Goal: Task Accomplishment & Management: Manage account settings

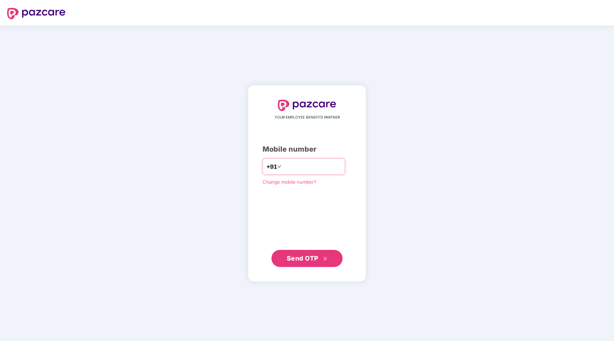
type input "**********"
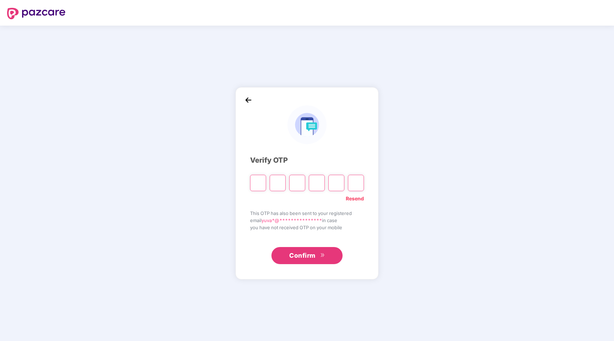
paste input "*"
type input "*"
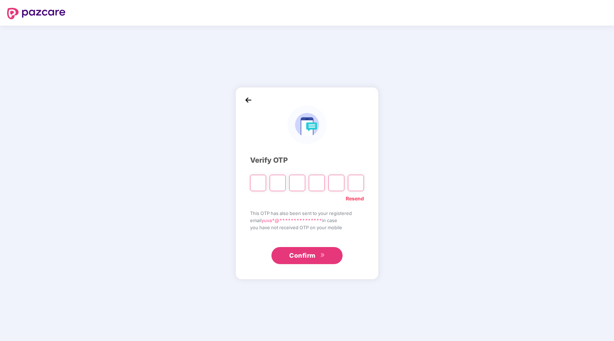
type input "*"
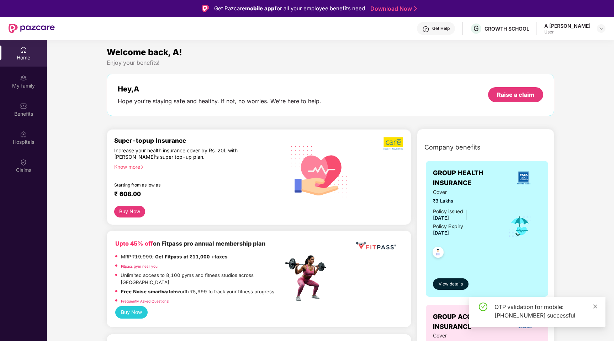
click at [594, 304] on icon "close" at bounding box center [594, 306] width 5 height 5
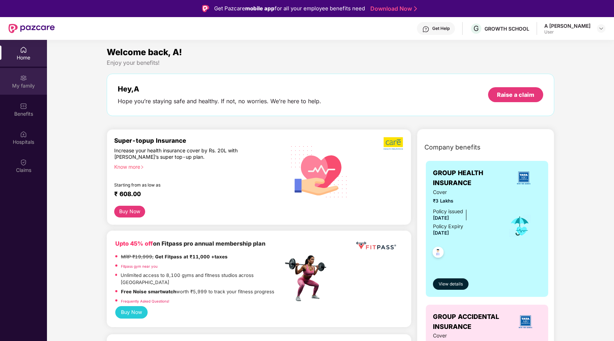
click at [37, 77] on div "My family" at bounding box center [23, 81] width 47 height 27
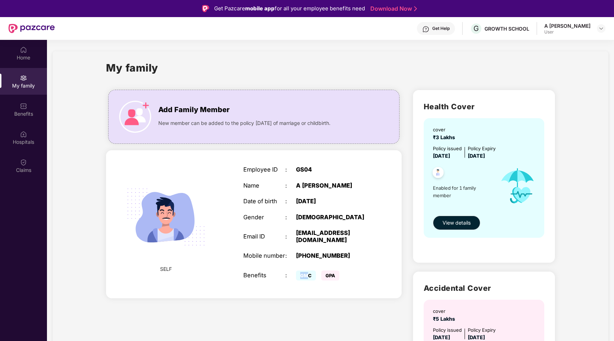
drag, startPoint x: 299, startPoint y: 269, endPoint x: 309, endPoint y: 269, distance: 10.0
click at [309, 270] on span "GMC" at bounding box center [306, 275] width 20 height 10
drag, startPoint x: 323, startPoint y: 269, endPoint x: 332, endPoint y: 269, distance: 9.3
click at [332, 270] on span "GPA" at bounding box center [330, 275] width 18 height 10
click at [463, 227] on button "View details" at bounding box center [456, 222] width 47 height 14
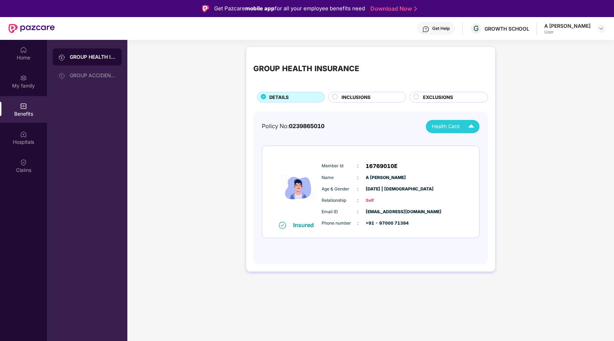
click at [457, 130] on div "Health Card" at bounding box center [455, 126] width 46 height 12
click at [499, 111] on div "GROUP HEALTH INSURANCE DETAILS INCLUSIONS EXCLUSIONS Policy No: 0239865010 Heal…" at bounding box center [370, 162] width 486 height 239
click at [91, 73] on div "GROUP ACCIDENTAL INSURANCE" at bounding box center [93, 76] width 46 height 6
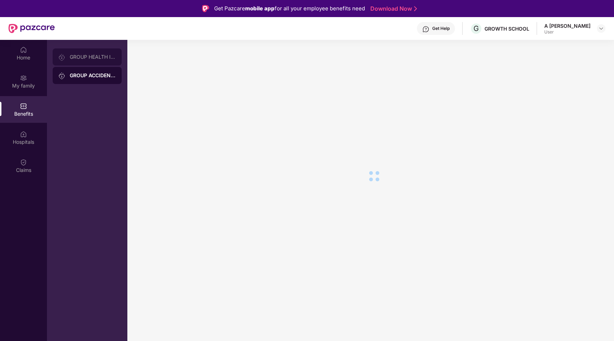
click at [89, 52] on div "GROUP HEALTH INSURANCE" at bounding box center [87, 56] width 69 height 17
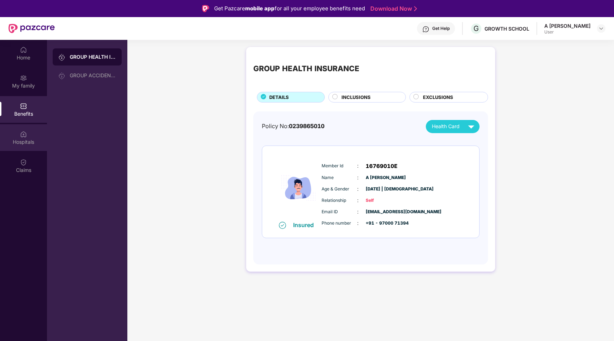
click at [30, 145] on div "Hospitals" at bounding box center [23, 141] width 47 height 7
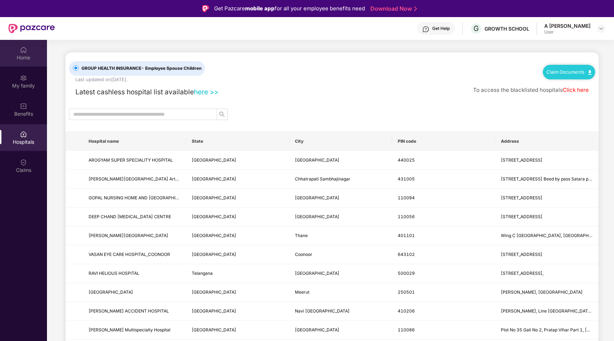
click at [16, 59] on div "Home" at bounding box center [23, 57] width 47 height 7
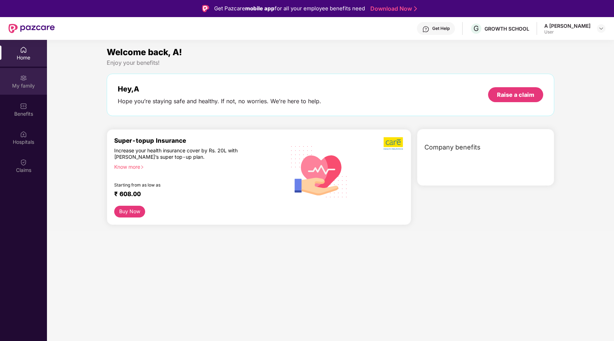
click at [18, 81] on div "My family" at bounding box center [23, 81] width 47 height 27
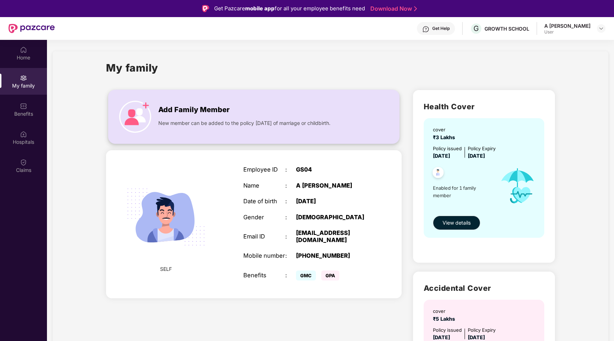
click at [162, 104] on span "Add Family Member" at bounding box center [193, 109] width 71 height 11
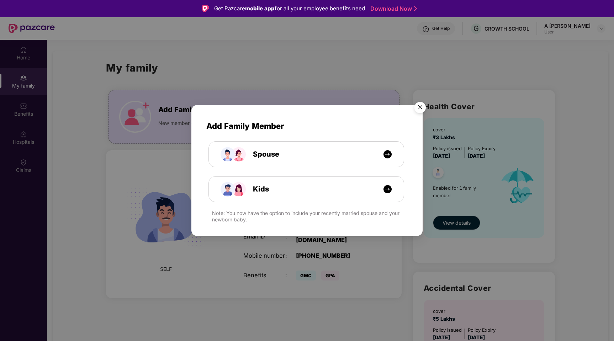
click at [419, 106] on img "Close" at bounding box center [420, 108] width 20 height 20
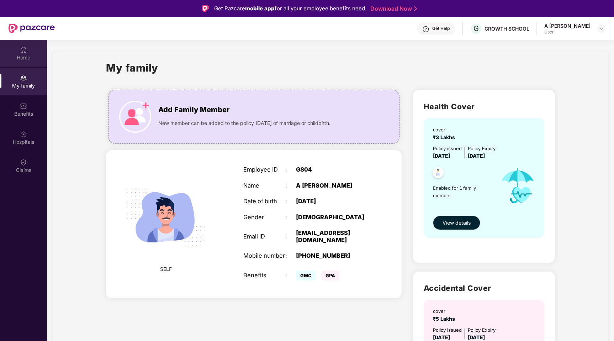
click at [27, 51] on div "Home" at bounding box center [23, 53] width 47 height 27
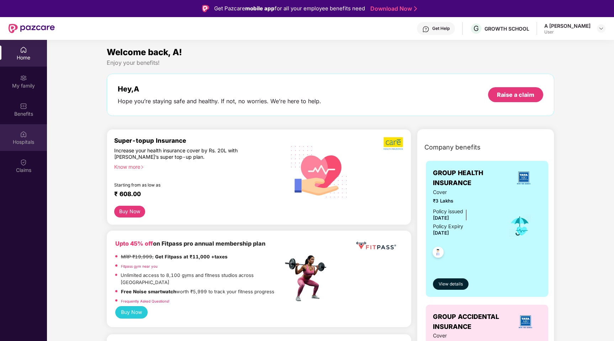
click at [26, 135] on img at bounding box center [23, 133] width 7 height 7
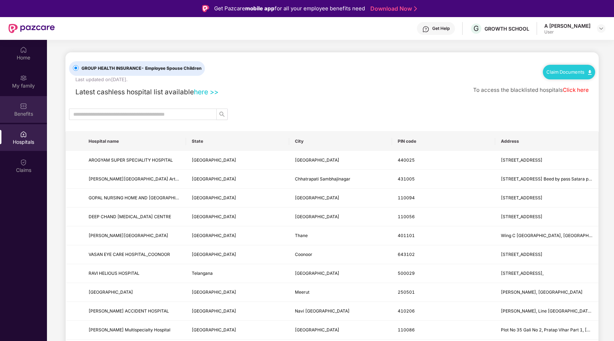
click at [20, 109] on img at bounding box center [23, 105] width 7 height 7
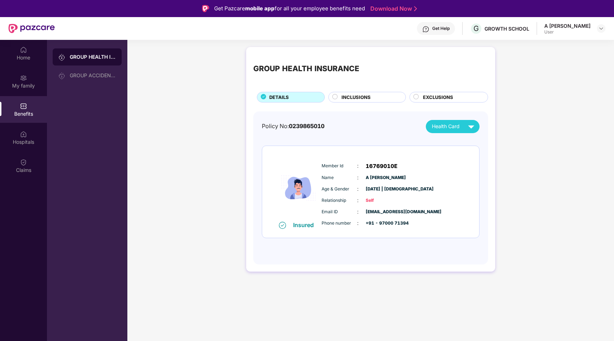
click at [593, 28] on div "A [PERSON_NAME] User" at bounding box center [574, 28] width 61 height 12
click at [600, 29] on img at bounding box center [601, 29] width 6 height 6
click at [517, 25] on div "GROWTH SCHOOL" at bounding box center [506, 28] width 45 height 7
click at [429, 26] on img at bounding box center [425, 29] width 7 height 7
click at [547, 79] on div "GROUP HEALTH INSURANCE DETAILS INCLUSIONS EXCLUSIONS Policy No: 0239865010 Heal…" at bounding box center [370, 162] width 486 height 239
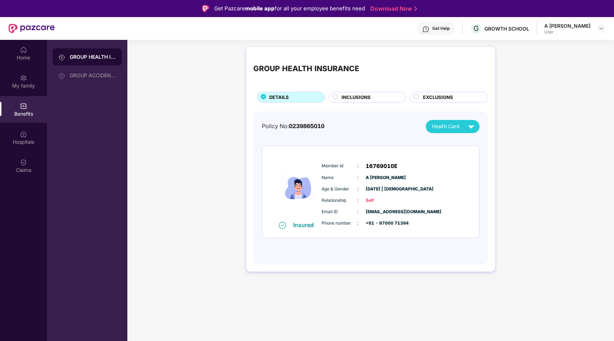
click at [442, 30] on div "Get Help" at bounding box center [440, 29] width 17 height 6
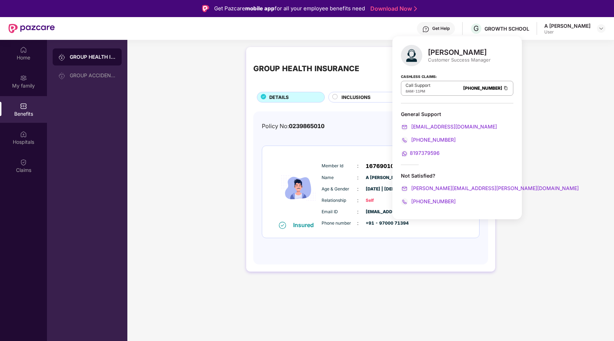
click at [529, 64] on div "GROUP HEALTH INSURANCE DETAILS INCLUSIONS EXCLUSIONS Policy No: 0239865010 Heal…" at bounding box center [370, 162] width 486 height 239
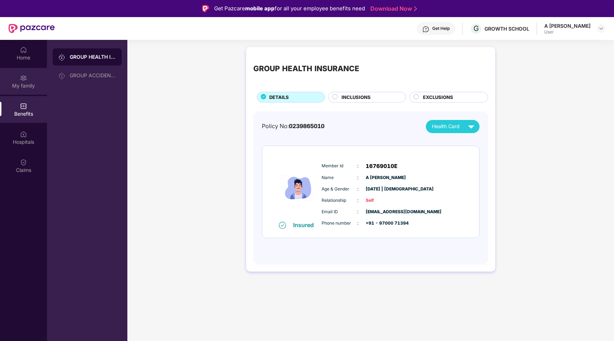
click at [7, 85] on div "My family" at bounding box center [23, 85] width 47 height 7
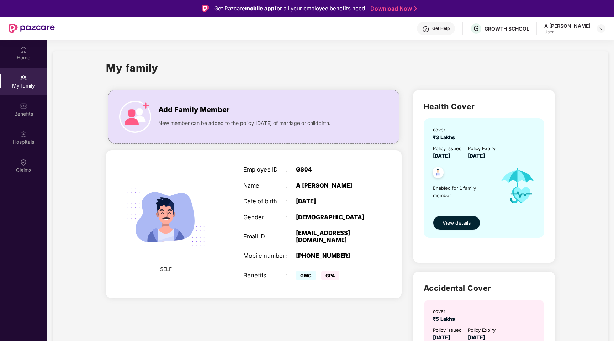
click at [459, 219] on span "View details" at bounding box center [456, 223] width 28 height 8
click at [24, 119] on div "Benefits" at bounding box center [23, 109] width 47 height 27
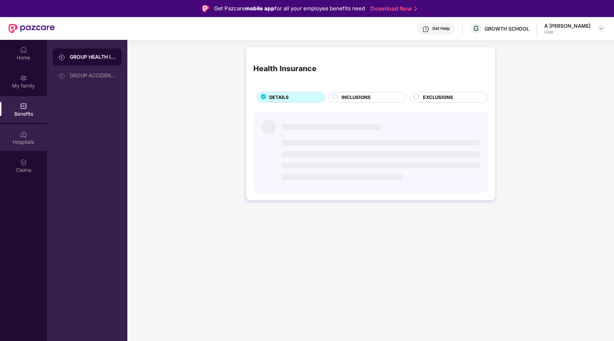
click at [23, 137] on img at bounding box center [23, 133] width 7 height 7
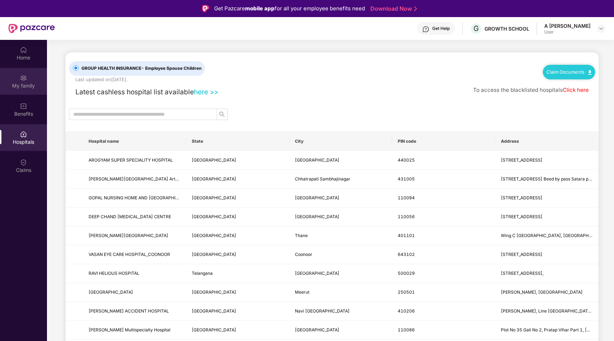
click at [38, 91] on div "My family" at bounding box center [23, 81] width 47 height 27
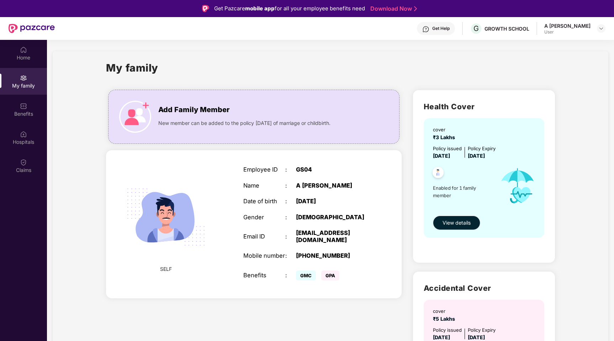
click at [579, 32] on div "User" at bounding box center [567, 32] width 46 height 6
click at [8, 165] on div "Claims" at bounding box center [23, 165] width 47 height 27
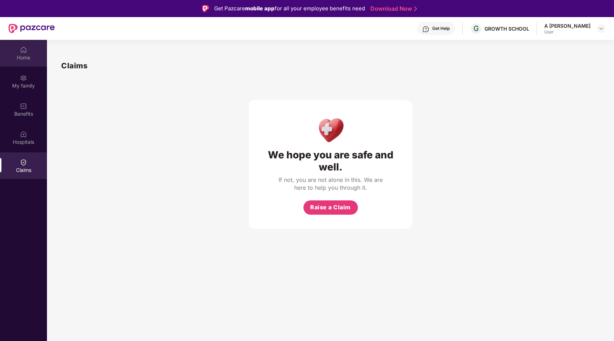
click at [26, 52] on img at bounding box center [23, 49] width 7 height 7
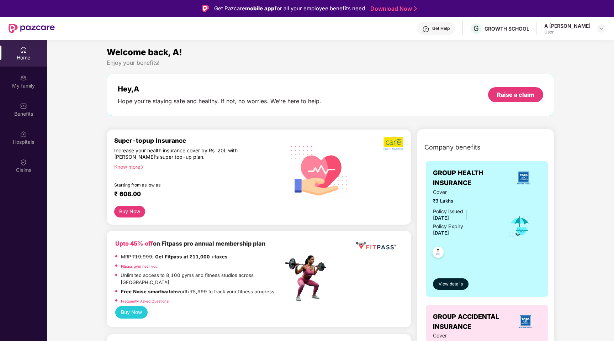
click at [125, 211] on button "Buy Now" at bounding box center [129, 212] width 31 height 12
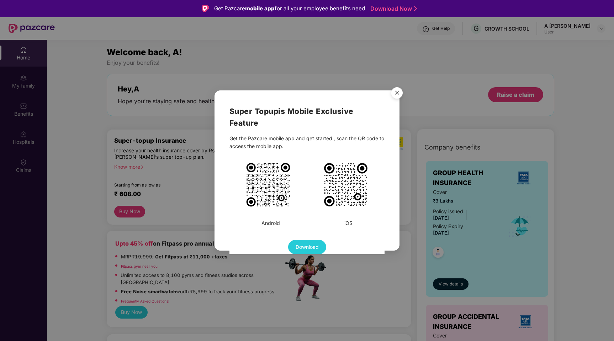
click at [392, 92] on img "Close" at bounding box center [397, 94] width 20 height 20
